Goal: Connect with others: Connect with others

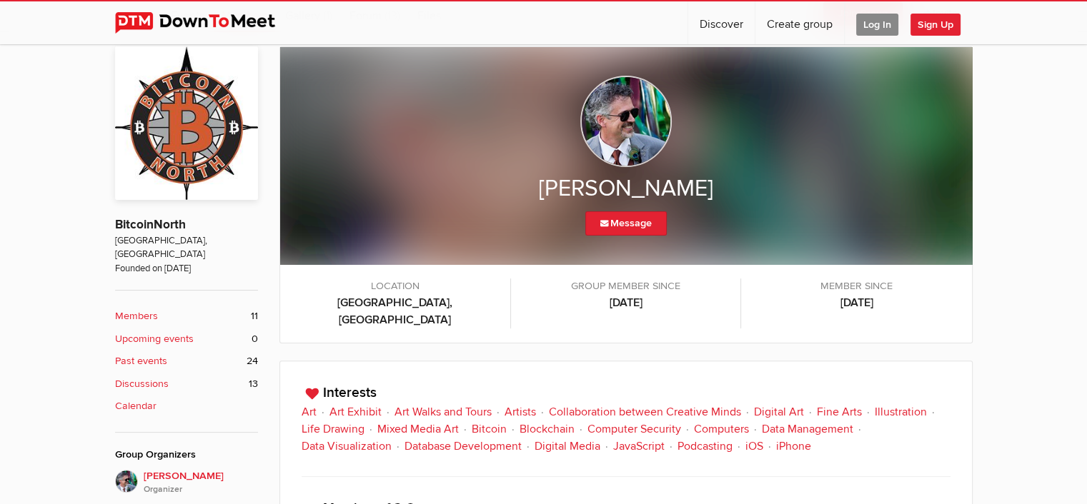
scroll to position [357, 0]
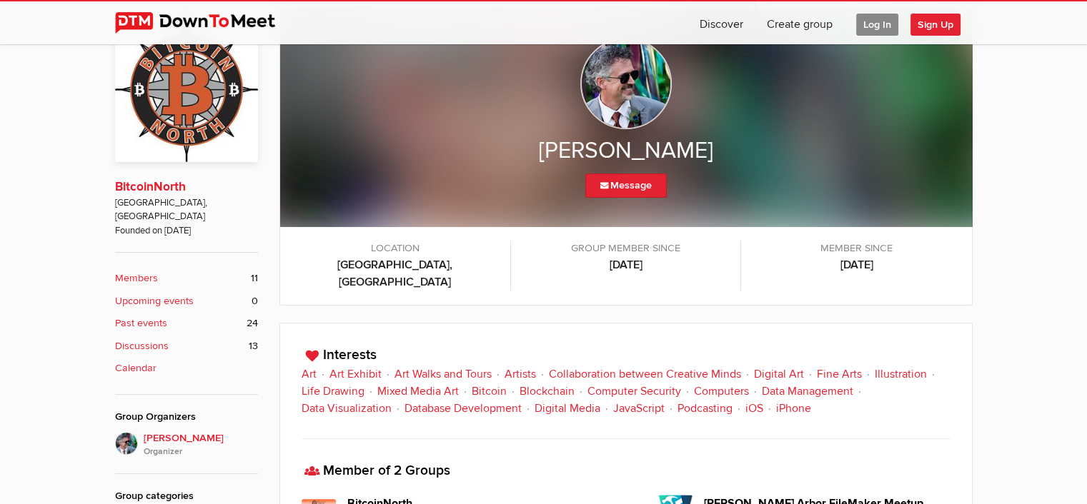
click at [149, 185] on link "BitcoinNorth" at bounding box center [150, 186] width 71 height 15
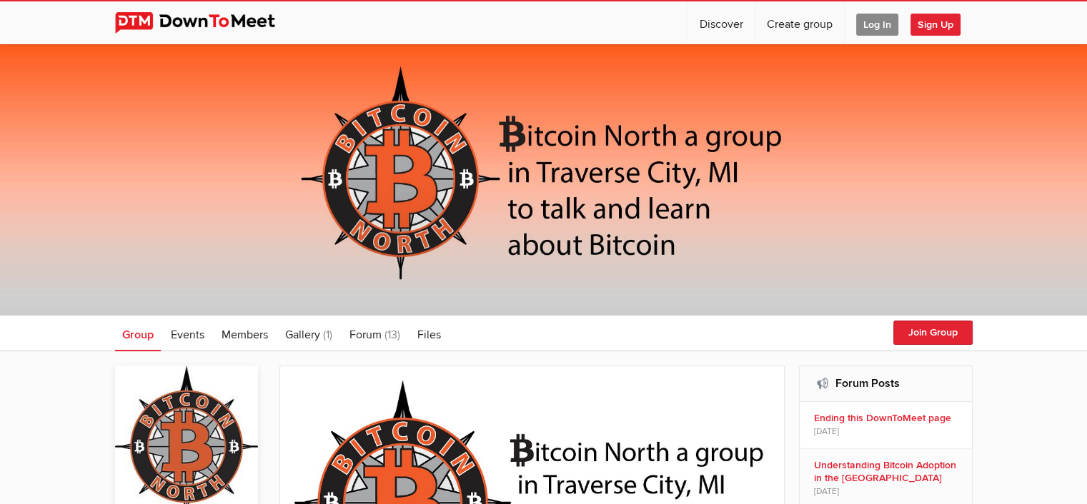
scroll to position [316, 0]
